Goal: Navigation & Orientation: Find specific page/section

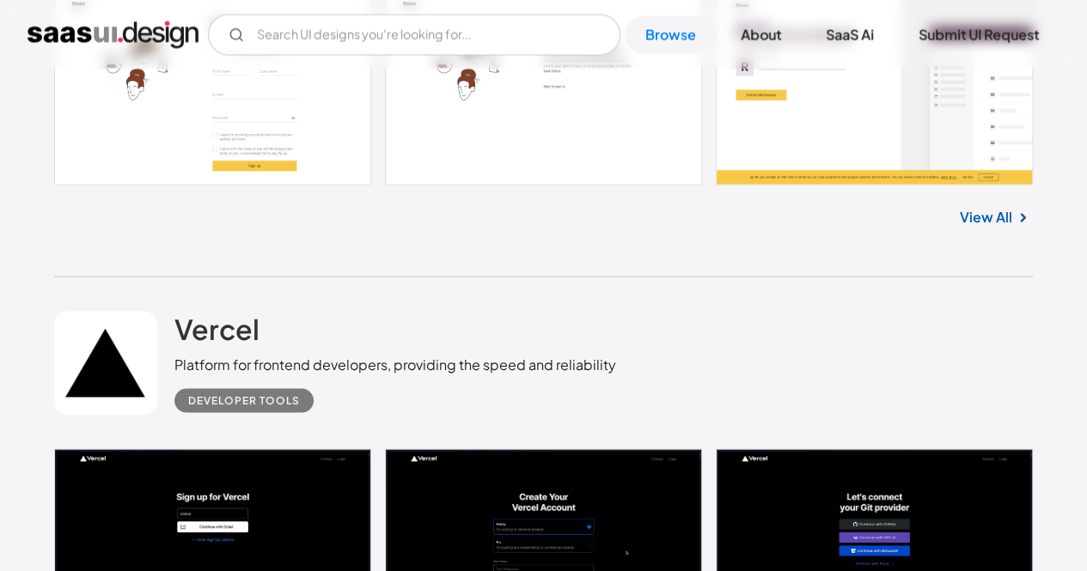
scroll to position [1606, 0]
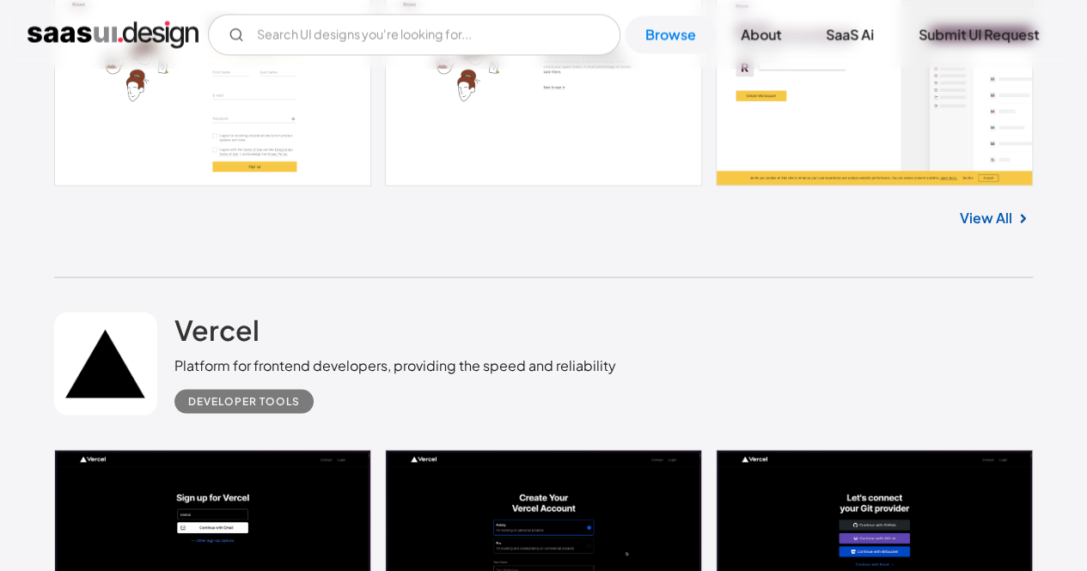
click at [961, 216] on link "View All" at bounding box center [986, 217] width 52 height 21
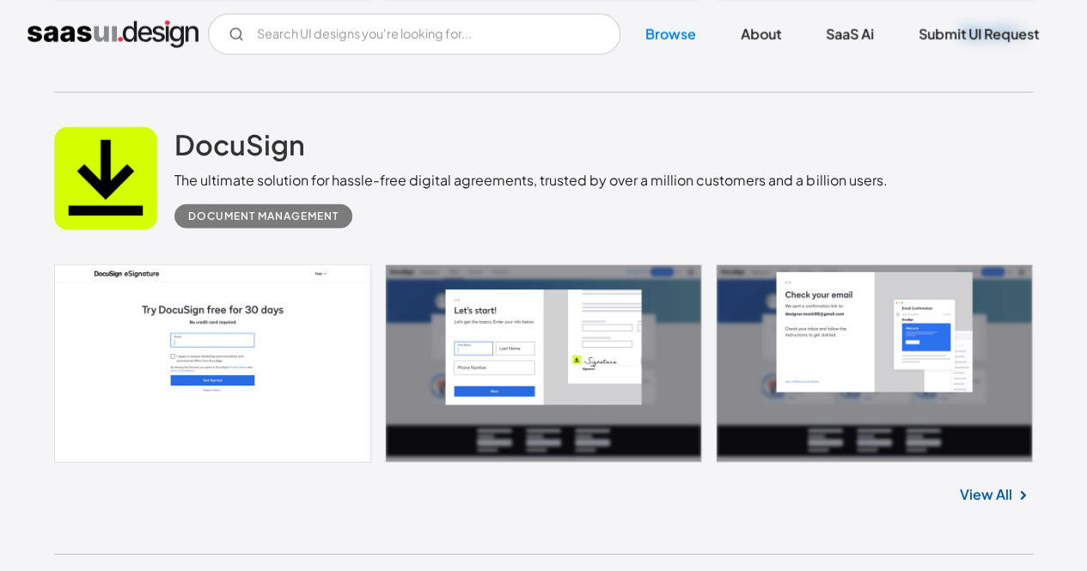
scroll to position [2246, 0]
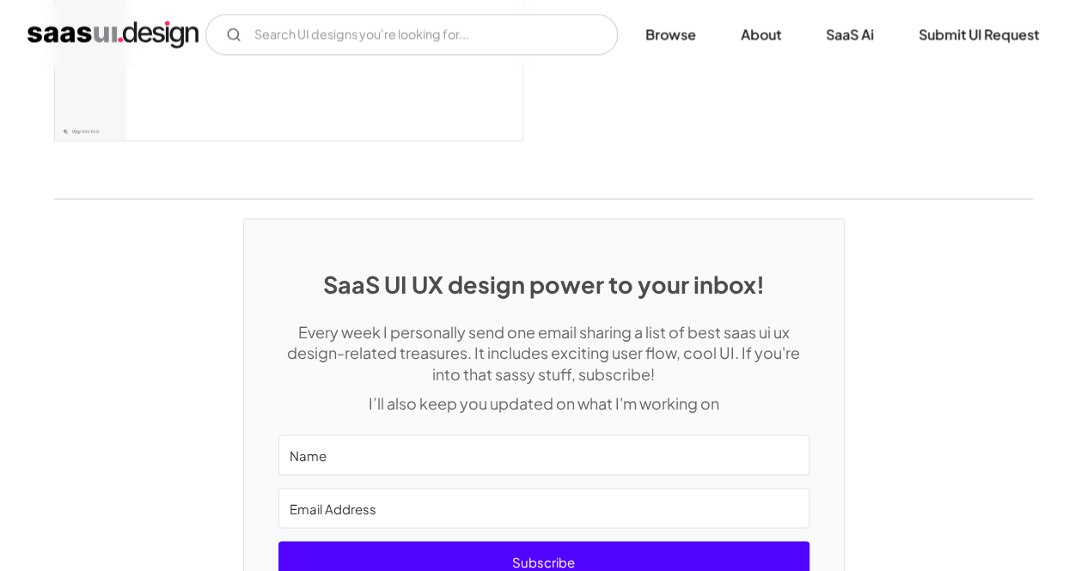
scroll to position [4706, 0]
